Goal: Information Seeking & Learning: Learn about a topic

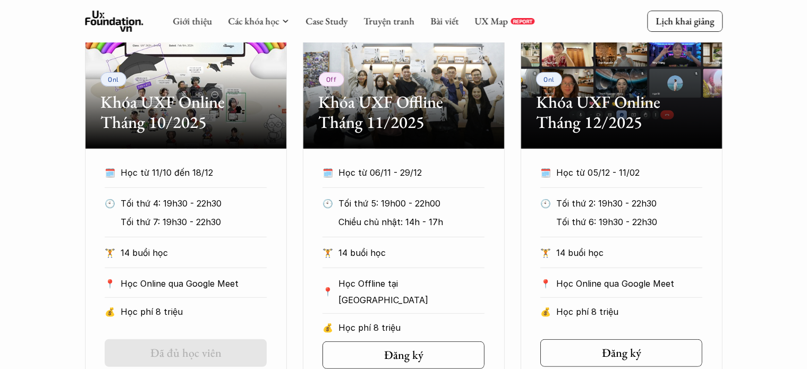
scroll to position [435, 0]
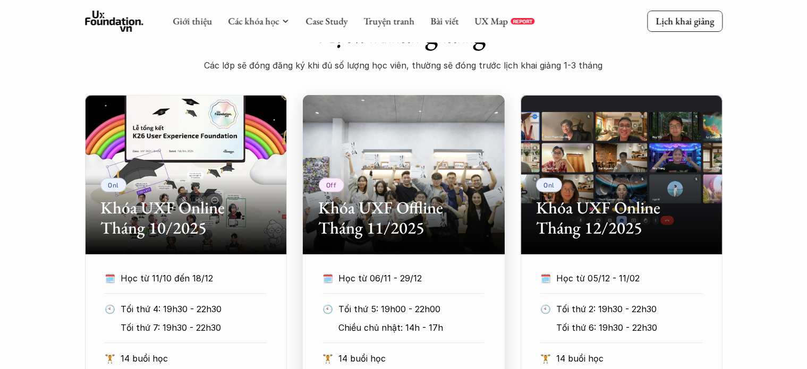
click at [463, 170] on div "Off Khóa UXF Offline Tháng 11/2025" at bounding box center [404, 174] width 202 height 159
click at [463, 172] on div "Off Khóa UXF Offline Tháng 11/2025" at bounding box center [404, 174] width 202 height 159
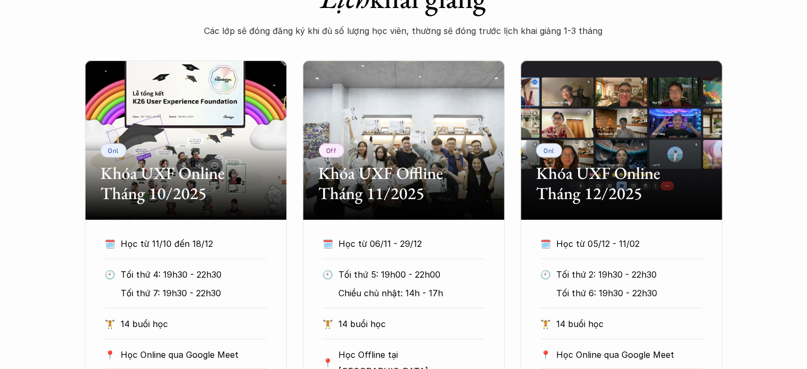
scroll to position [488, 0]
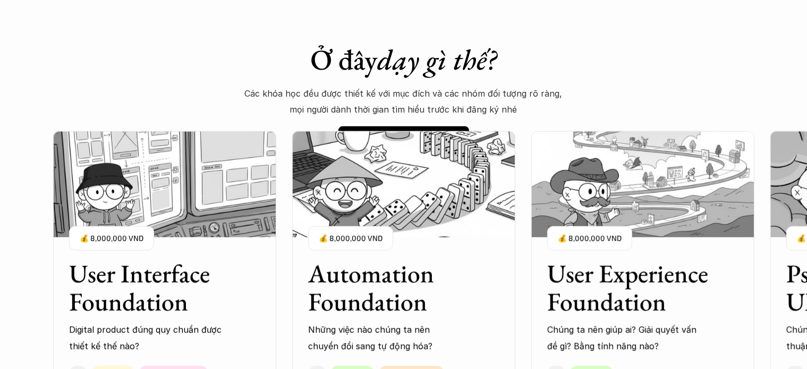
scroll to position [805, 0]
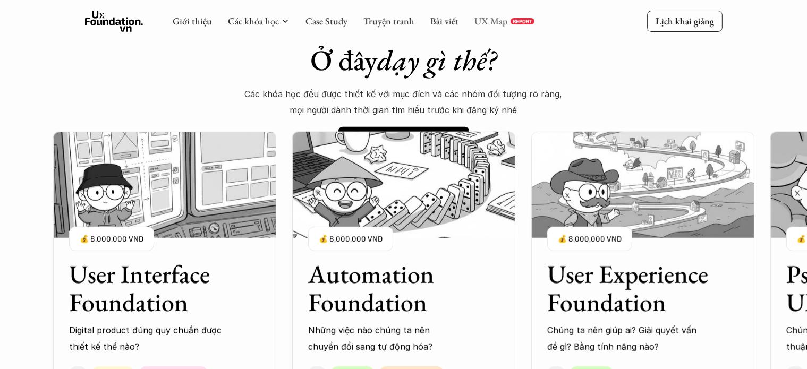
click at [484, 22] on link "UX Map" at bounding box center [490, 21] width 33 height 12
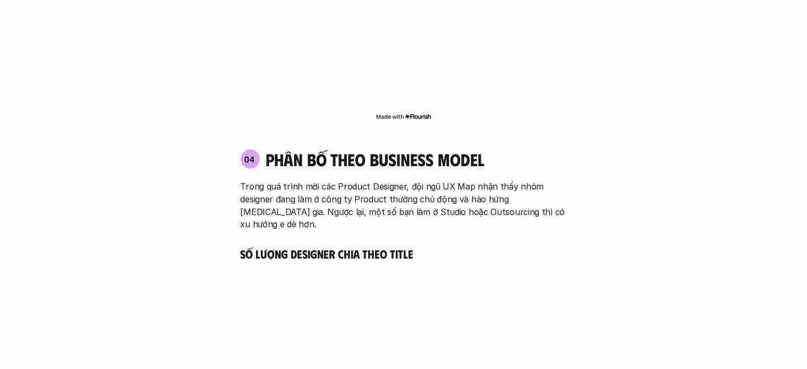
scroll to position [1806, 0]
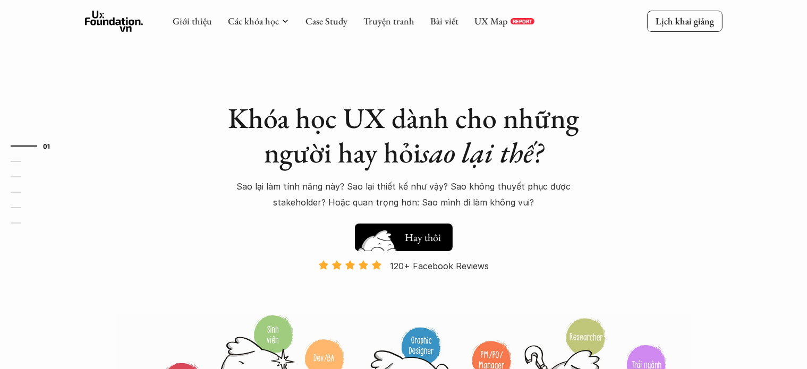
click at [412, 233] on h5 "Xem thử" at bounding box center [423, 235] width 37 height 15
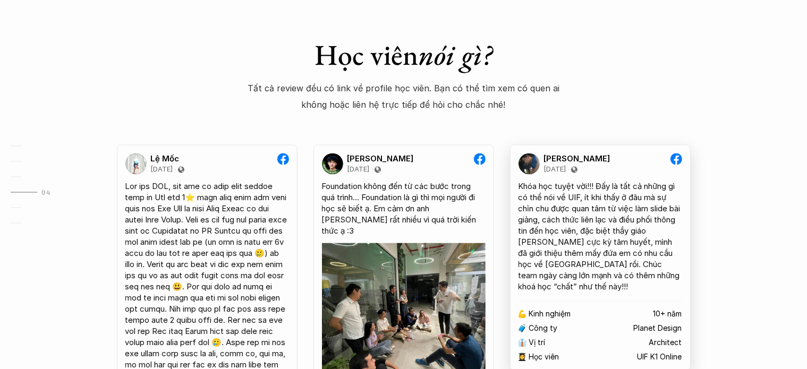
scroll to position [2080, 0]
